Goal: Find specific page/section: Find specific page/section

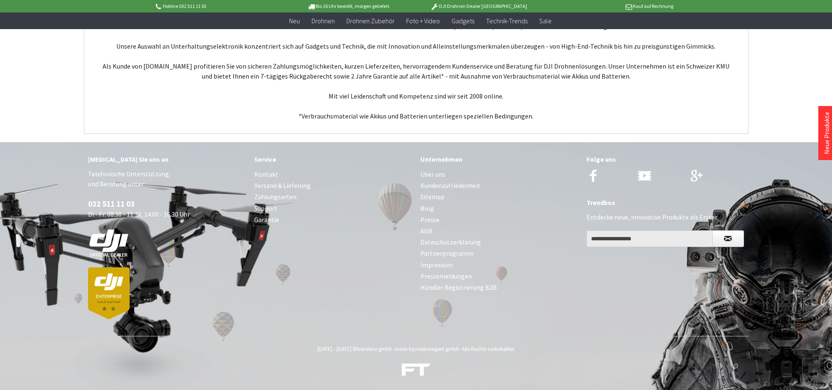
scroll to position [3199, 0]
click at [271, 173] on link "Kontakt" at bounding box center [333, 174] width 158 height 11
click at [447, 263] on link "Impressum" at bounding box center [500, 264] width 158 height 11
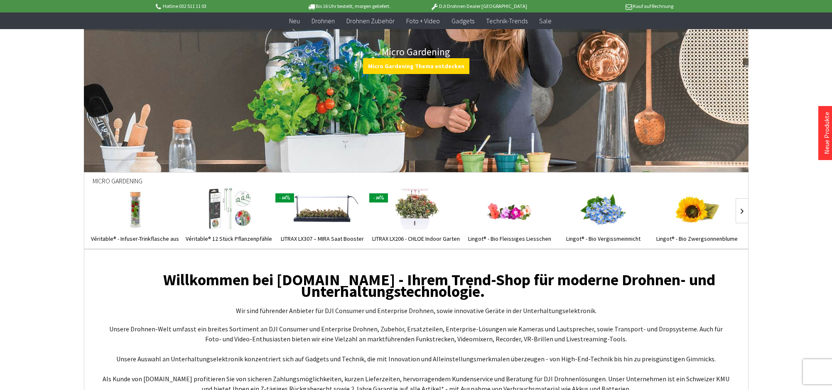
scroll to position [2883, 0]
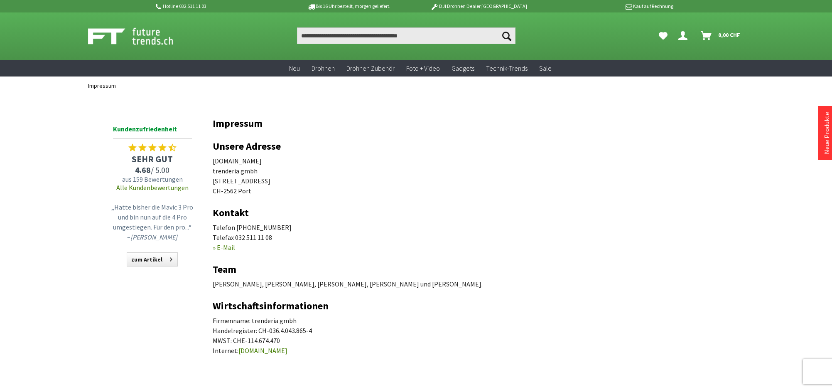
scroll to position [0, 0]
click at [230, 245] on link "» E-Mail" at bounding box center [224, 247] width 22 height 8
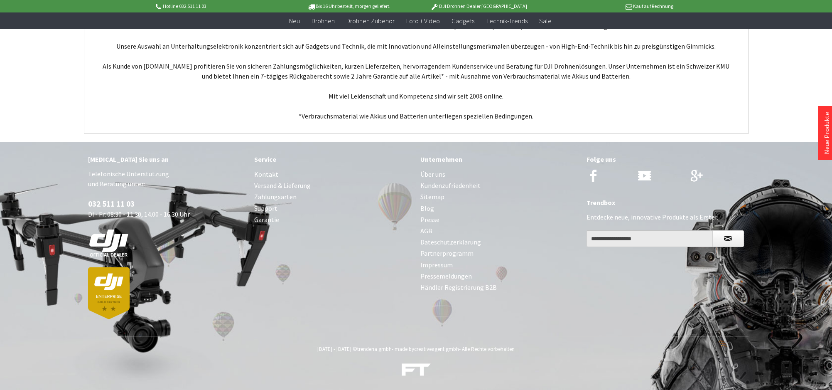
scroll to position [3199, 0]
click at [441, 265] on link "Impressum" at bounding box center [500, 264] width 158 height 11
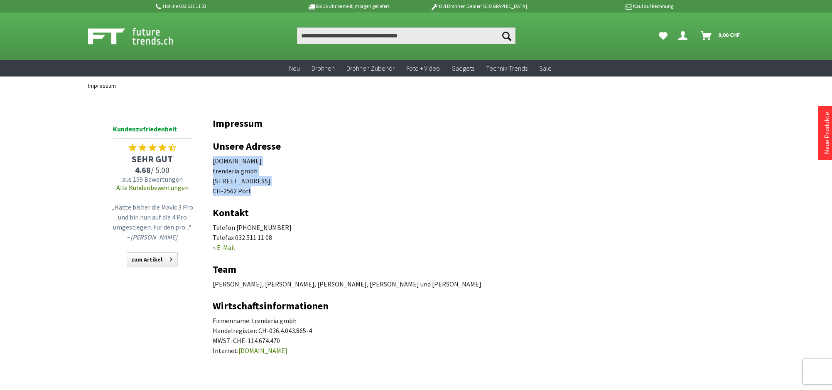
drag, startPoint x: 213, startPoint y: 160, endPoint x: 283, endPoint y: 194, distance: 78.1
click at [284, 194] on p "[DOMAIN_NAME] trenderia gmbh [STREET_ADDRESS]" at bounding box center [470, 176] width 515 height 40
